Goal: Find specific page/section: Find specific page/section

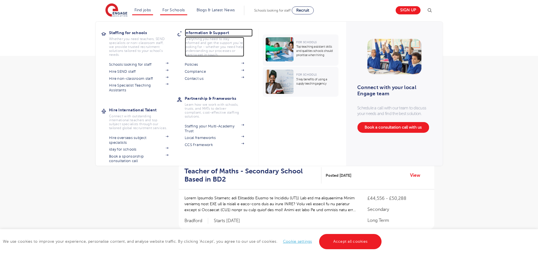
click at [196, 31] on h3 "Information & Support" at bounding box center [219, 33] width 68 height 8
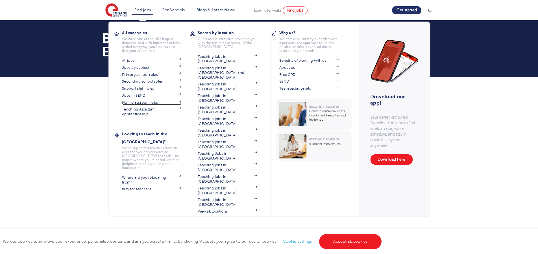
click at [148, 103] on link "Non-classroom jobs" at bounding box center [151, 103] width 59 height 5
